Goal: Task Accomplishment & Management: Use online tool/utility

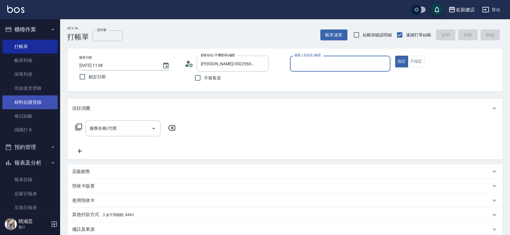
click at [19, 102] on link "材料自購登錄" at bounding box center [29, 102] width 55 height 14
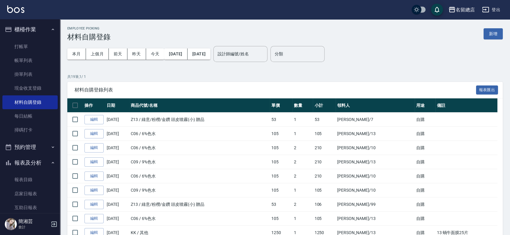
click at [503, 34] on div "Employee Picking 材料自購登錄 新增 本月 上個月 [DATE] [DATE] [DATE] [DATE] [DATE] 設計師編號/姓名 設…" at bounding box center [285, 215] width 450 height 393
click at [493, 34] on button "新增" at bounding box center [492, 33] width 19 height 11
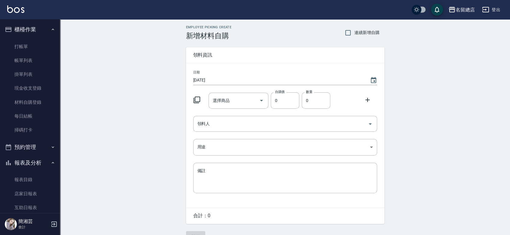
click at [224, 98] on div "選擇商品 選擇商品" at bounding box center [238, 100] width 60 height 16
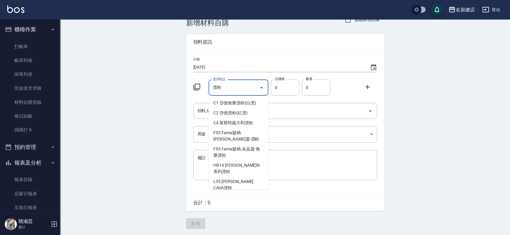
click at [226, 86] on input "漂粉" at bounding box center [233, 87] width 45 height 11
type input "漂粉粉"
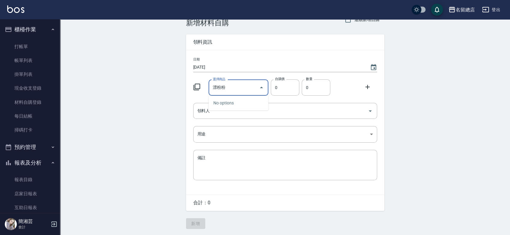
drag, startPoint x: 226, startPoint y: 86, endPoint x: 188, endPoint y: 84, distance: 37.9
click at [188, 84] on div "日期 [DATE] 選擇商品 漂粉粉 選擇商品 自購價 0 自購價 數量 0 數量 領料人 領料人 用途 ​ 用途 備註 x 備註" at bounding box center [285, 122] width 198 height 144
click at [250, 109] on li "P002 珀藍漂粉" at bounding box center [238, 113] width 60 height 10
type input "珀藍漂粉"
type input "600"
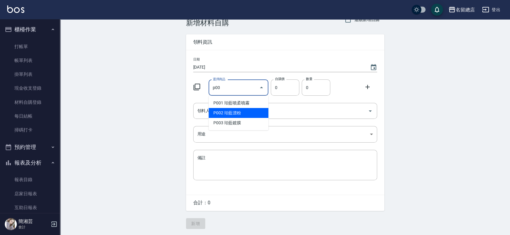
type input "1"
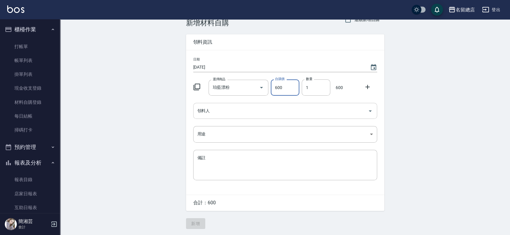
click at [225, 110] on input "領料人" at bounding box center [280, 110] width 169 height 11
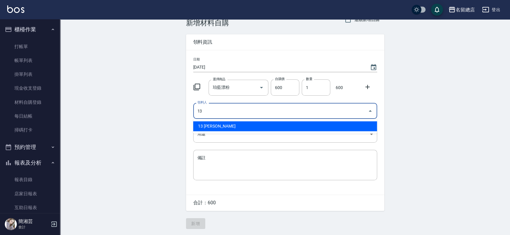
type input "13 [PERSON_NAME]"
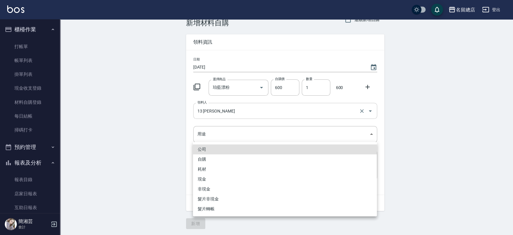
click at [226, 112] on div at bounding box center [256, 117] width 513 height 235
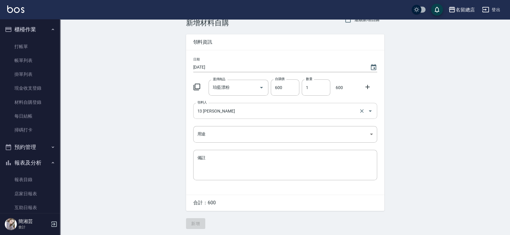
click at [226, 112] on input "13 [PERSON_NAME]" at bounding box center [277, 110] width 162 height 11
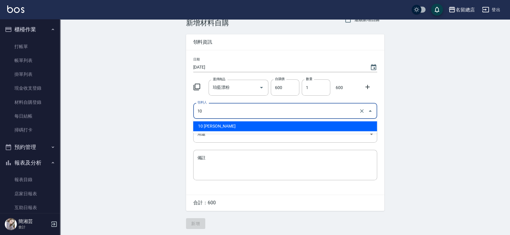
type input "10 [PERSON_NAME]"
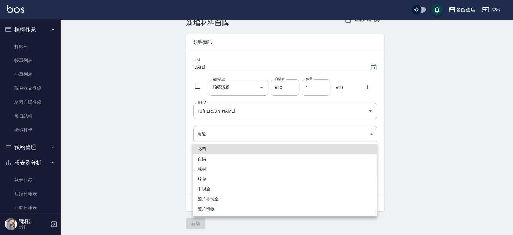
click at [211, 162] on li "自購" at bounding box center [285, 159] width 184 height 10
type input "自購"
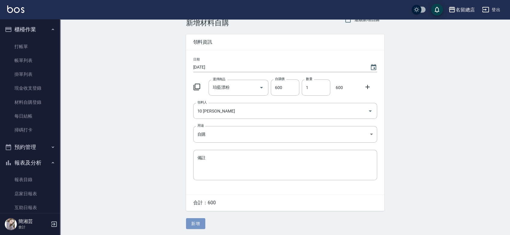
drag, startPoint x: 196, startPoint y: 220, endPoint x: 199, endPoint y: 215, distance: 5.8
click at [197, 220] on button "新增" at bounding box center [195, 223] width 19 height 11
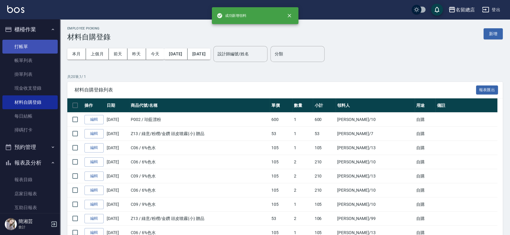
click at [36, 45] on link "打帳單" at bounding box center [29, 47] width 55 height 14
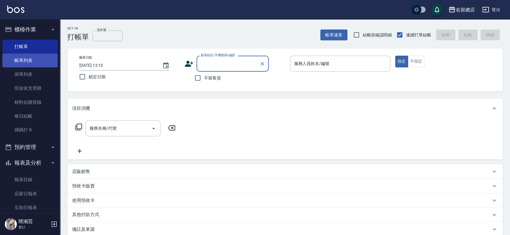
drag, startPoint x: 26, startPoint y: 62, endPoint x: 32, endPoint y: 62, distance: 5.7
click at [26, 62] on link "帳單列表" at bounding box center [29, 60] width 55 height 14
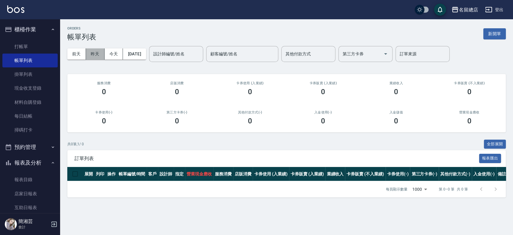
click at [94, 55] on button "昨天" at bounding box center [95, 53] width 19 height 11
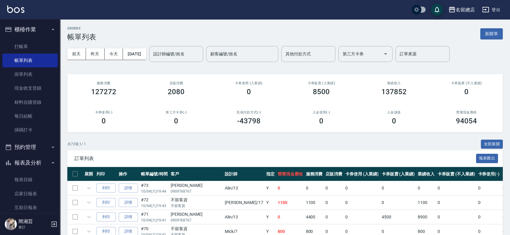
click at [310, 52] on div "其他付款方式 其他付款方式" at bounding box center [308, 54] width 54 height 16
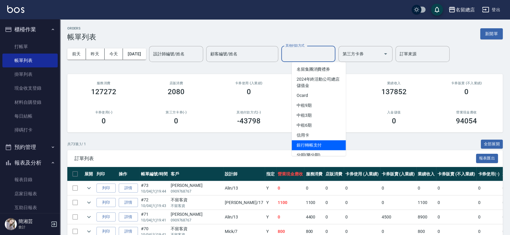
click at [319, 140] on span "銀行轉帳支付" at bounding box center [319, 145] width 54 height 10
type input "銀行轉帳支付"
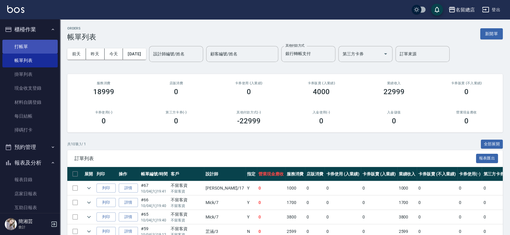
click at [46, 47] on link "打帳單" at bounding box center [29, 47] width 55 height 14
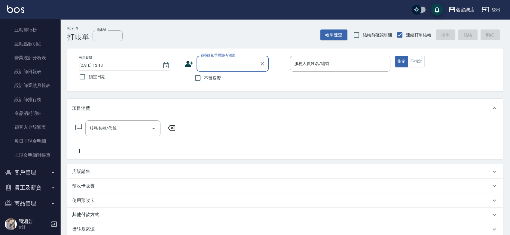
scroll to position [210, 0]
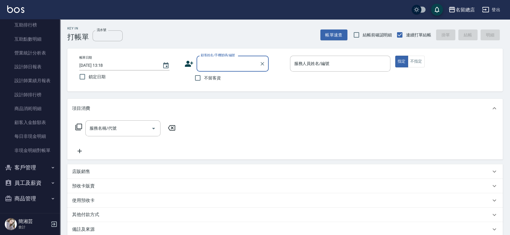
click at [26, 197] on button "商品管理" at bounding box center [29, 198] width 55 height 16
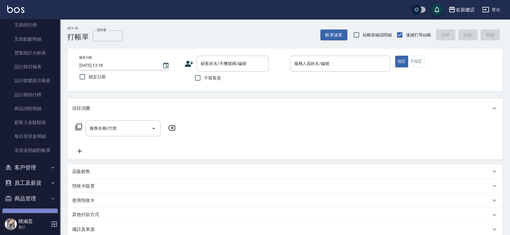
click at [33, 208] on link "商品列表" at bounding box center [29, 215] width 55 height 14
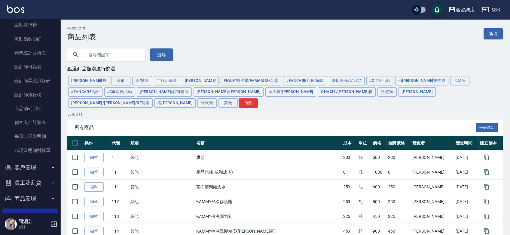
click at [112, 55] on input "text" at bounding box center [112, 55] width 56 height 16
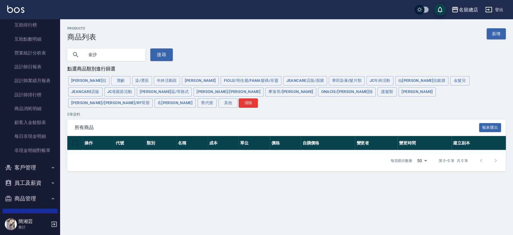
drag, startPoint x: 114, startPoint y: 54, endPoint x: 91, endPoint y: 54, distance: 22.8
click at [91, 54] on input "金沙" at bounding box center [112, 55] width 56 height 16
type input "金"
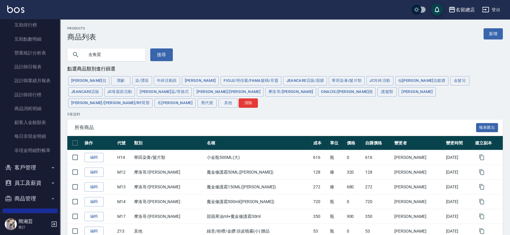
type input "去角質"
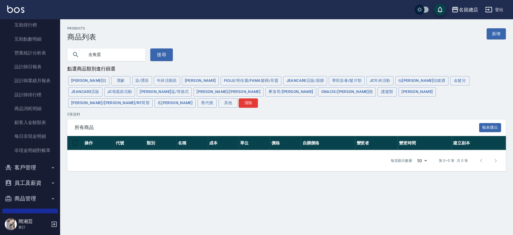
click at [64, 60] on div "去角質 搜尋" at bounding box center [116, 51] width 113 height 20
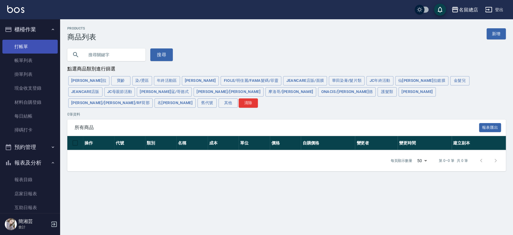
click at [26, 43] on link "打帳單" at bounding box center [29, 47] width 55 height 14
